Goal: Task Accomplishment & Management: Complete application form

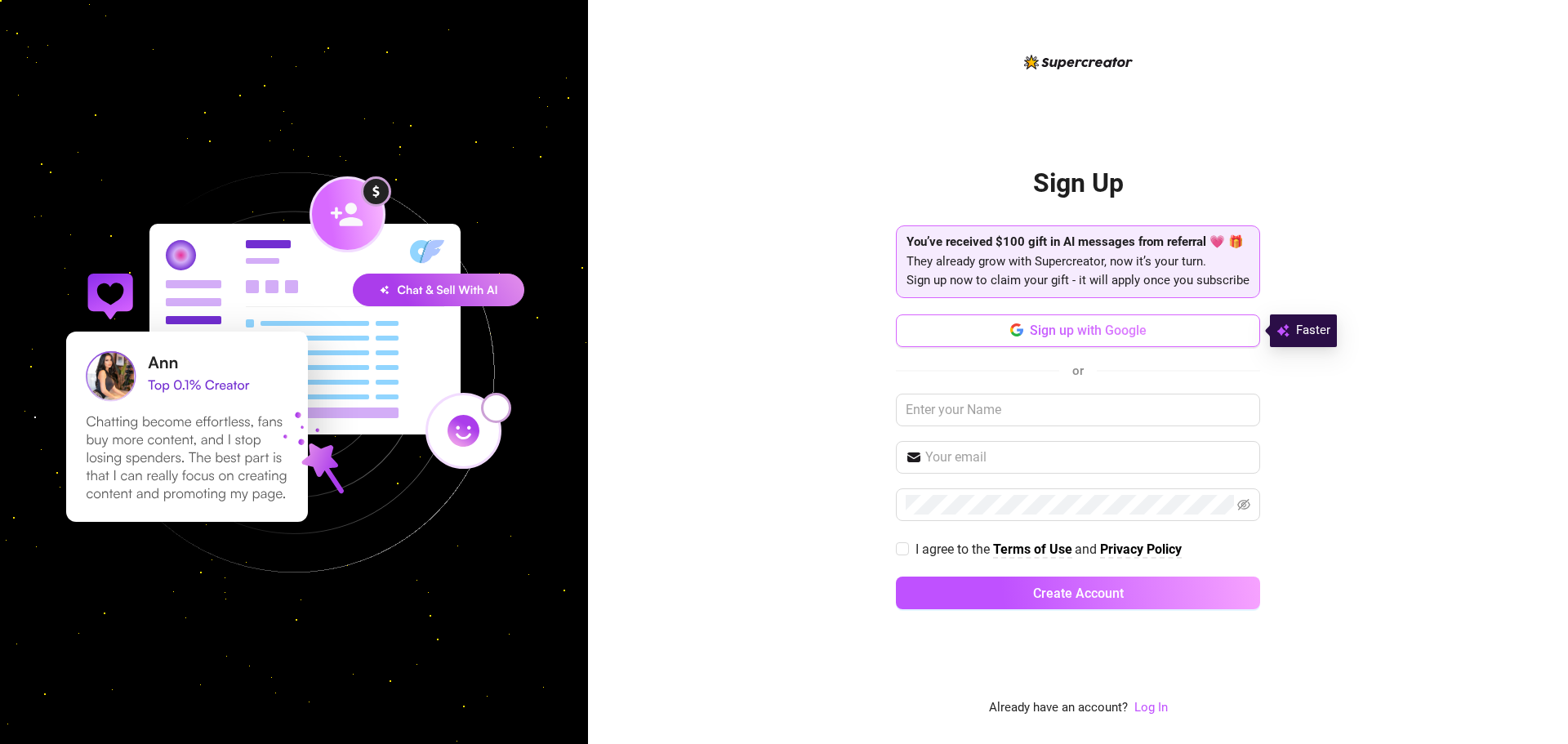
click at [1137, 334] on span "Sign up with Google" at bounding box center [1088, 330] width 117 height 15
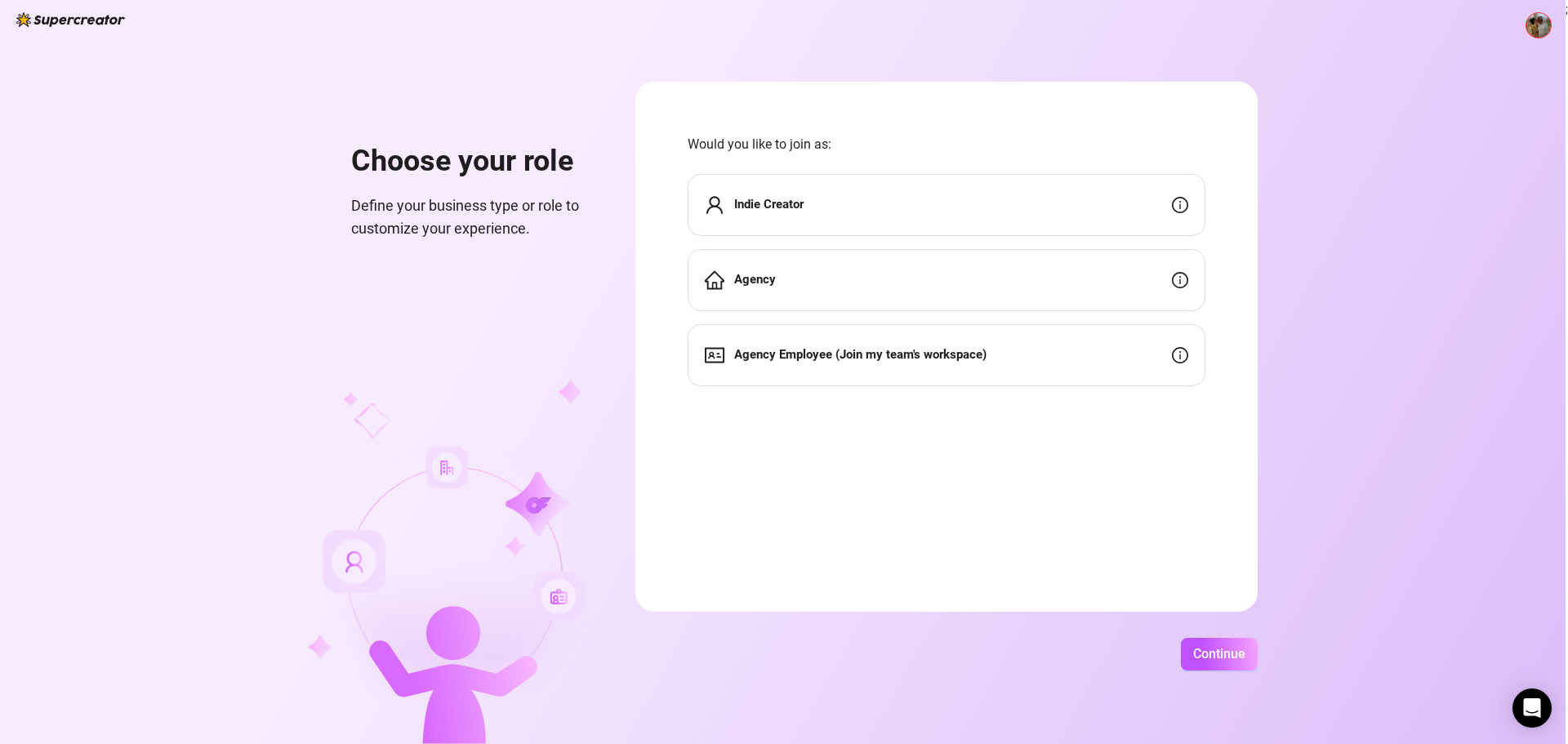
click at [934, 210] on div "Indie Creator" at bounding box center [947, 205] width 518 height 62
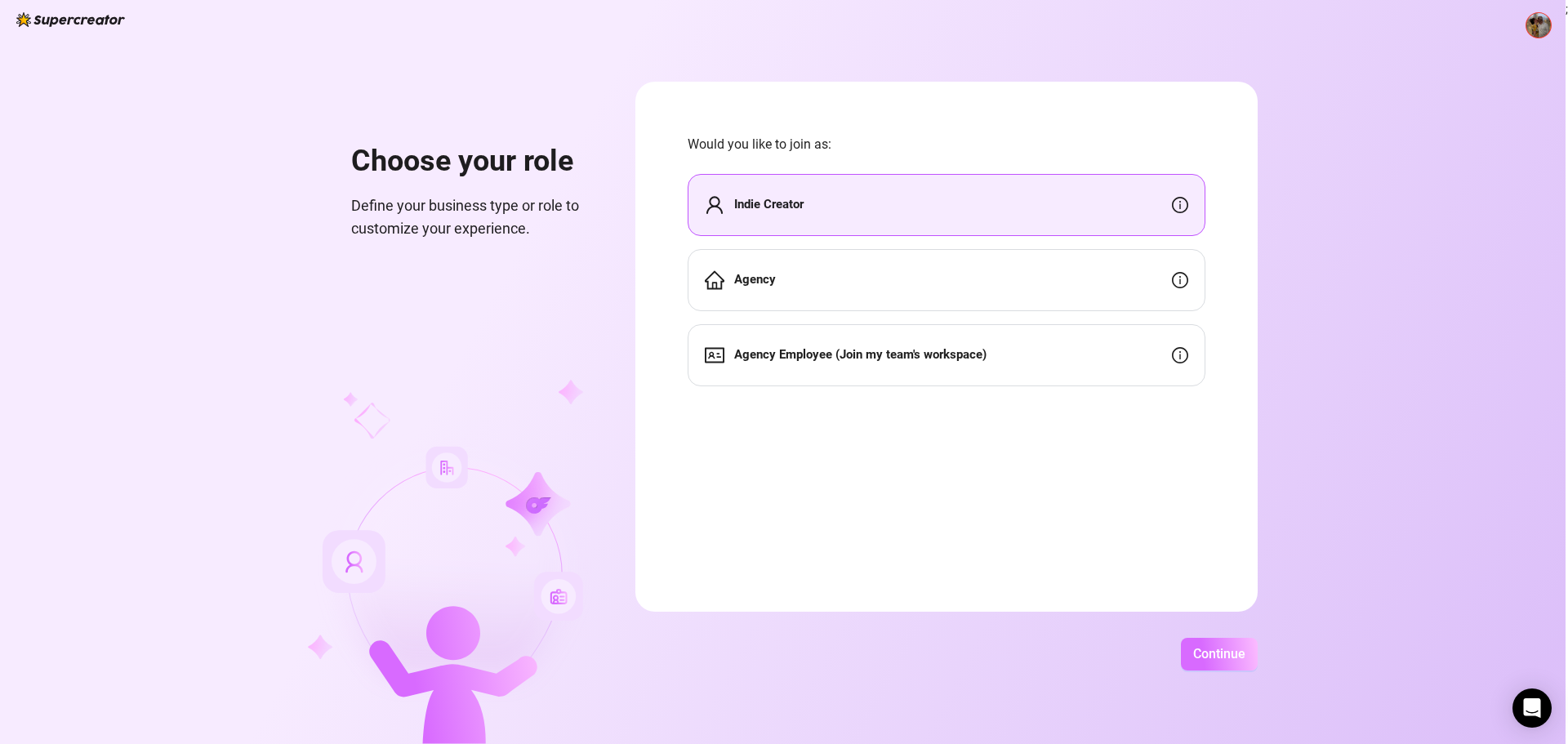
click at [1219, 661] on span "Continue" at bounding box center [1219, 653] width 52 height 15
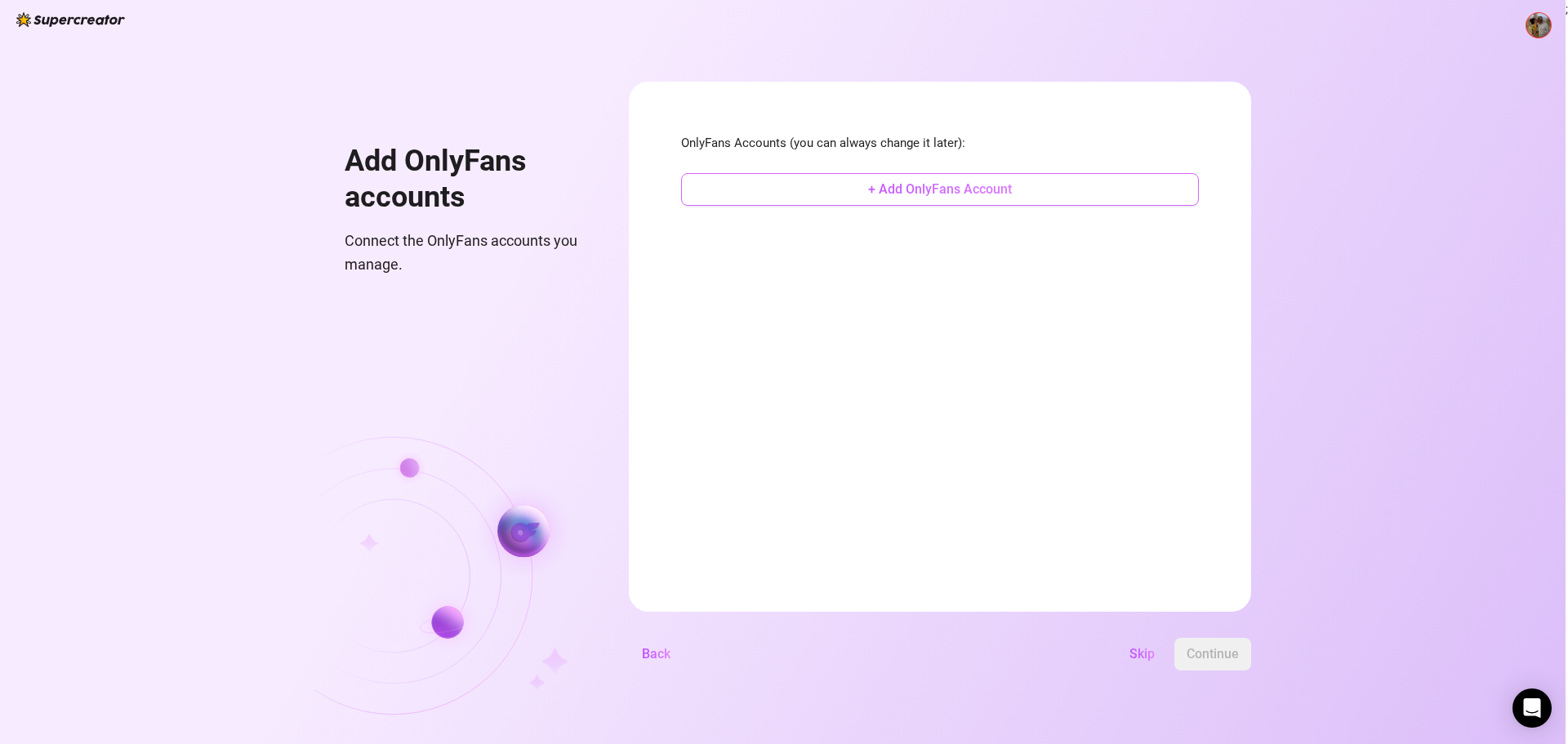
click at [945, 195] on span "+ Add OnlyFans Account" at bounding box center [940, 188] width 143 height 15
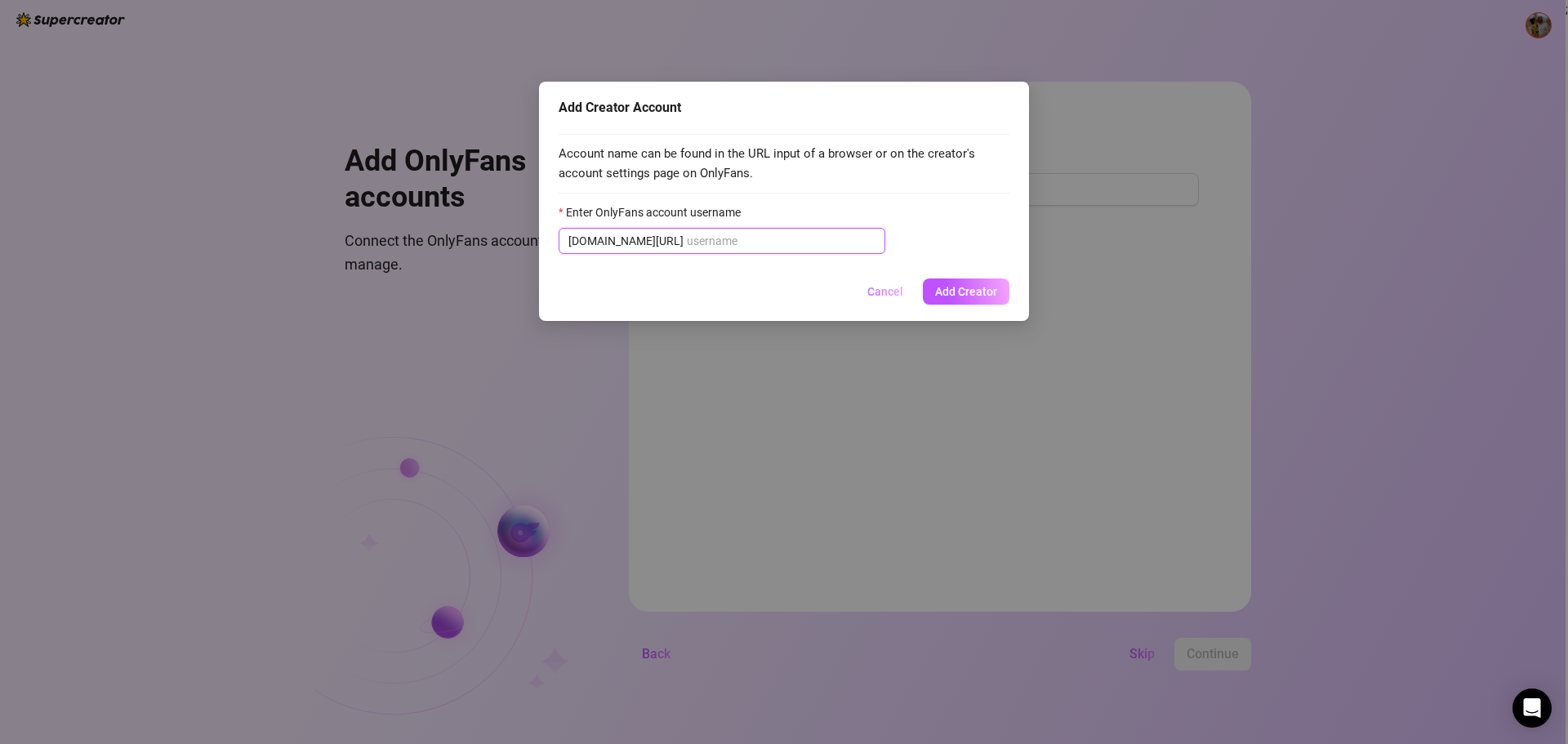
paste input "thequeenofguzzling69"
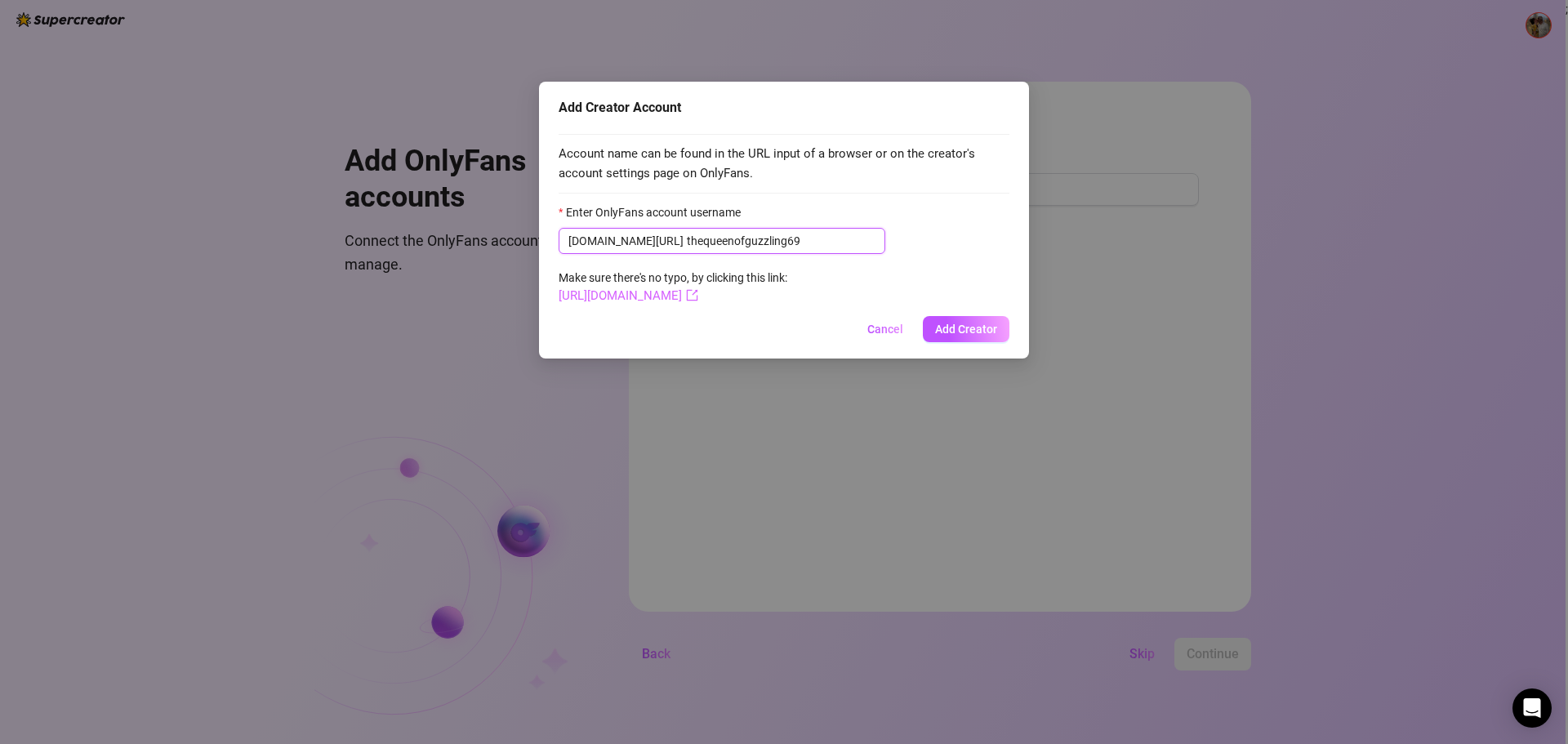
type input "thequeenofguzzling69"
click at [676, 297] on link "[URL][DOMAIN_NAME]" at bounding box center [628, 296] width 140 height 14
click at [951, 330] on span "Add Creator" at bounding box center [966, 329] width 62 height 13
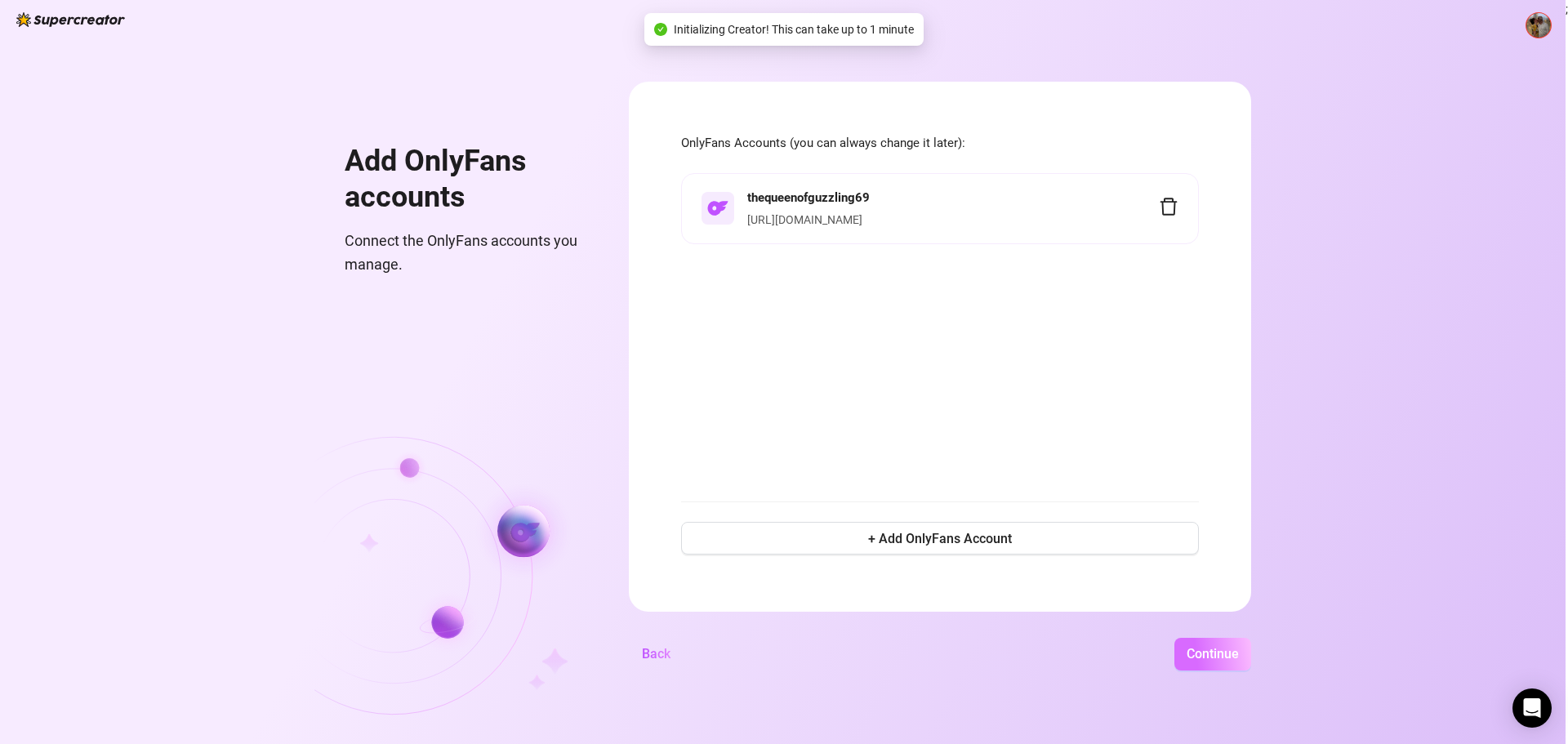
click at [1203, 646] on span "Continue" at bounding box center [1213, 653] width 52 height 15
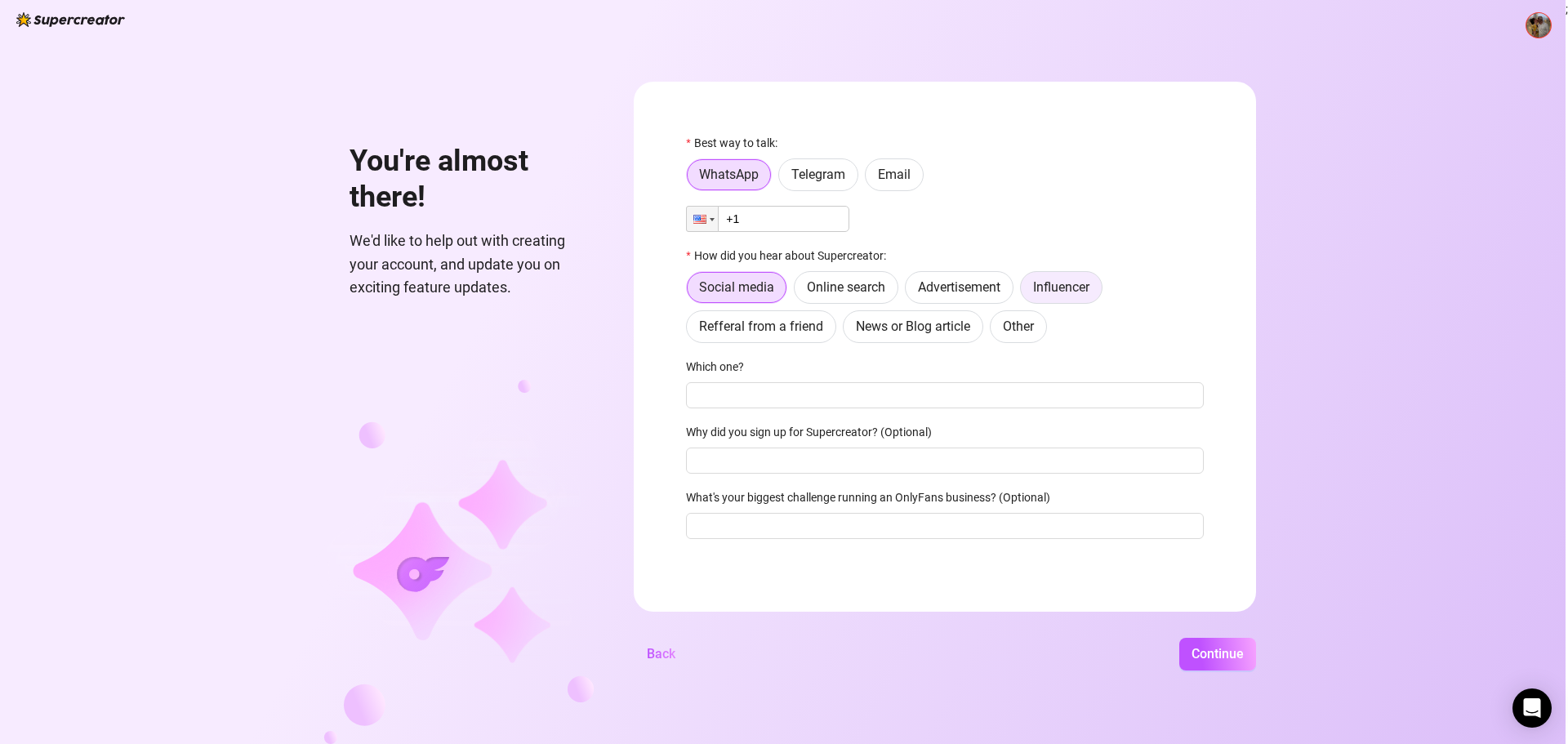
click at [1087, 289] on span "Influencer" at bounding box center [1061, 287] width 56 height 15
click at [1025, 291] on input "Influencer" at bounding box center [1025, 291] width 0 height 0
click at [897, 186] on label "Email" at bounding box center [894, 175] width 59 height 32
click at [870, 179] on input "Email" at bounding box center [870, 179] width 0 height 0
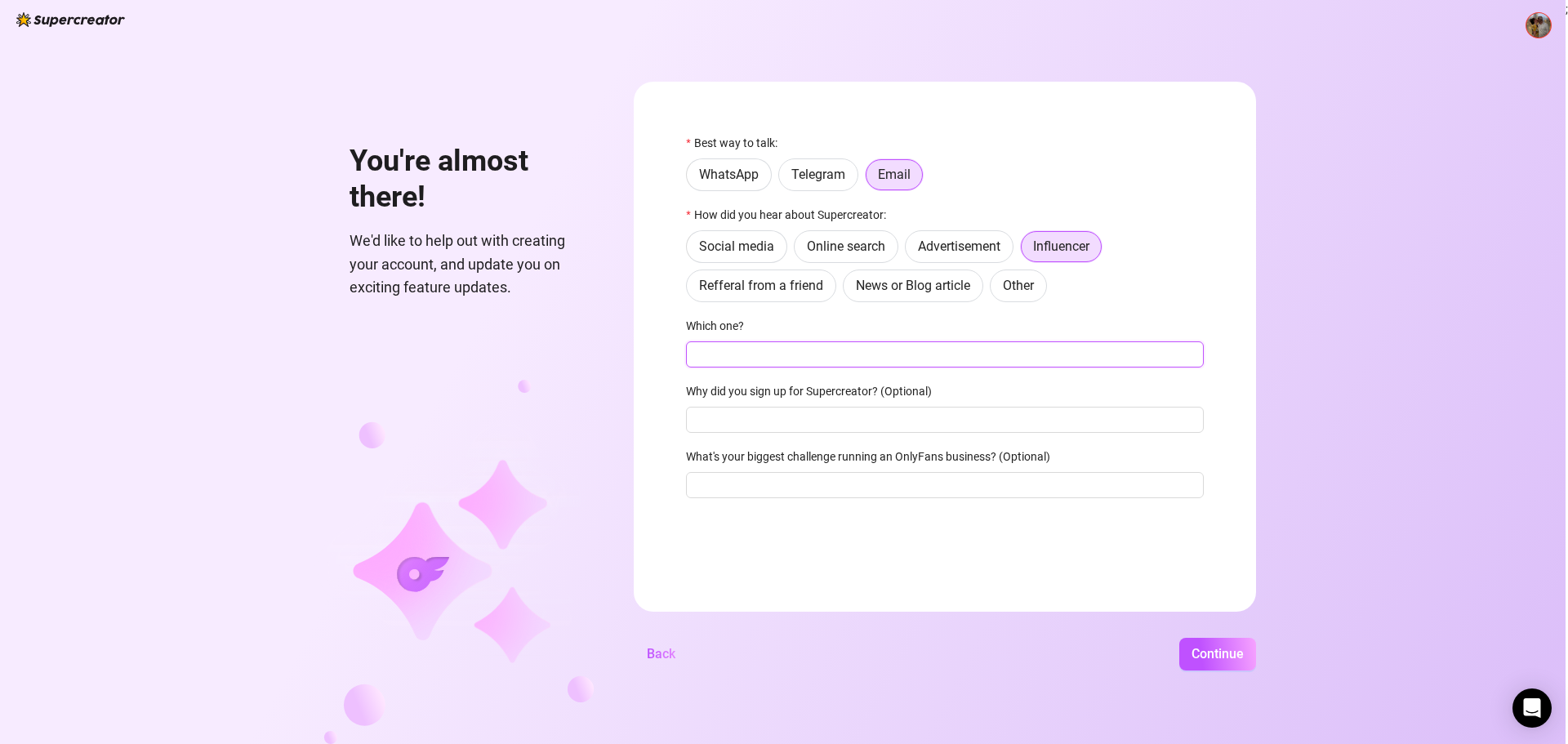
click at [1010, 363] on input "Which one?" at bounding box center [945, 354] width 518 height 26
click at [1218, 655] on span "Continue" at bounding box center [1218, 653] width 52 height 15
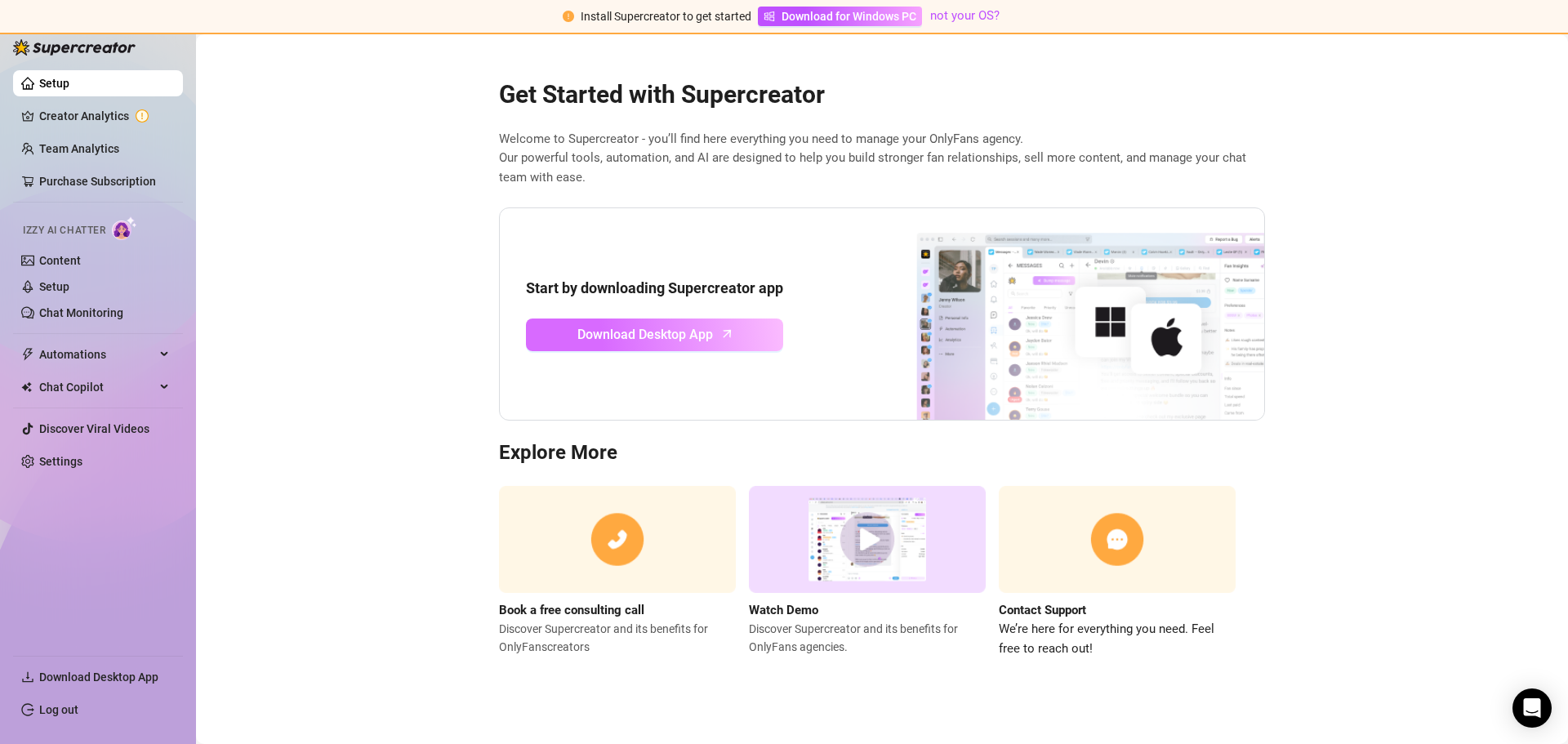
click at [656, 337] on span "Download Desktop App" at bounding box center [645, 335] width 135 height 21
